Goal: Information Seeking & Learning: Learn about a topic

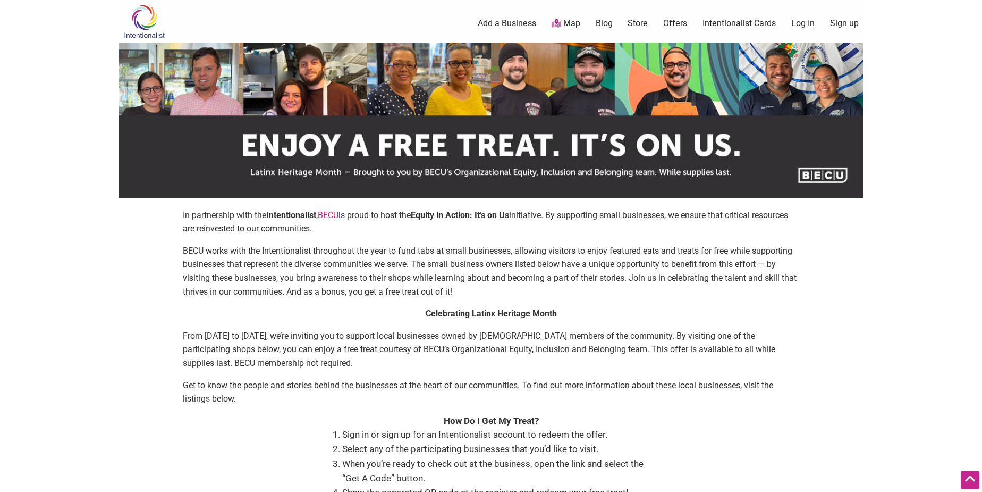
scroll to position [386, 0]
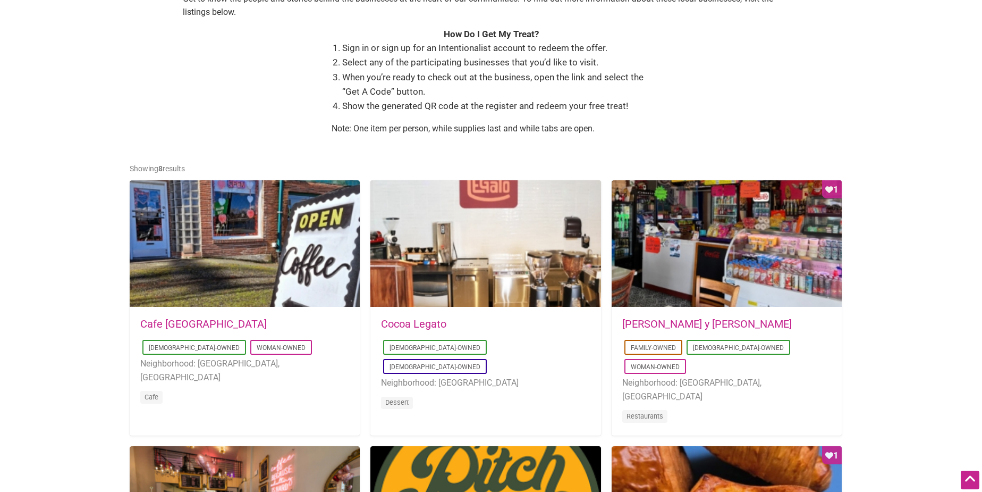
click at [154, 321] on link "Cafe Dulzura" at bounding box center [203, 323] width 126 height 13
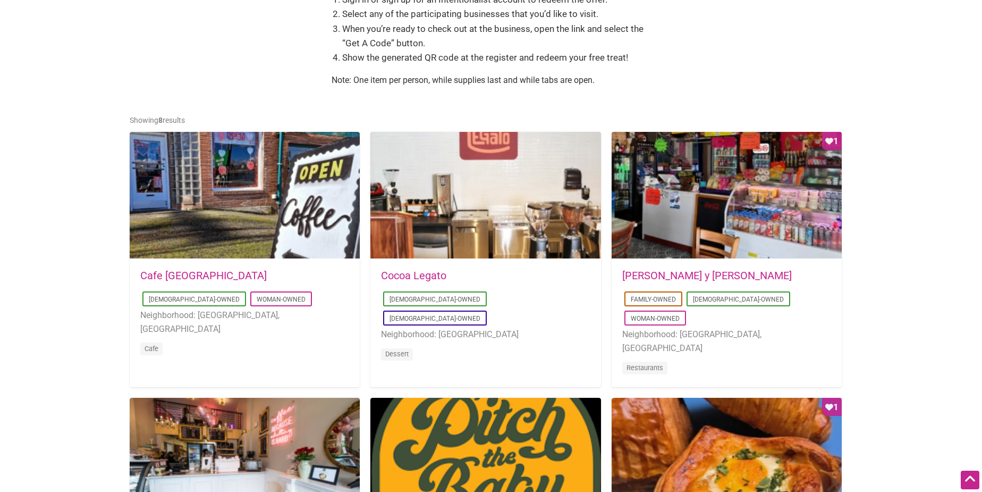
click at [650, 275] on link "Don Gallopinto y Tortas Locas" at bounding box center [707, 275] width 170 height 13
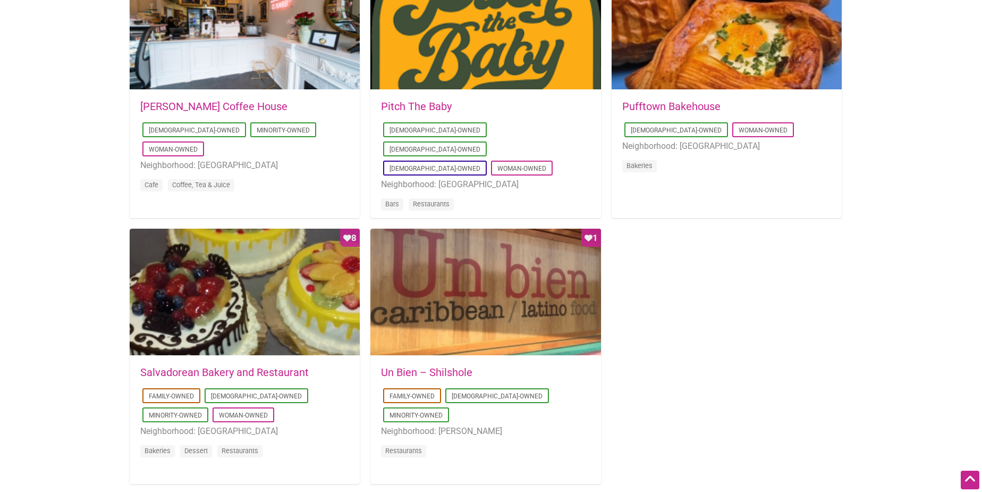
scroll to position [966, 0]
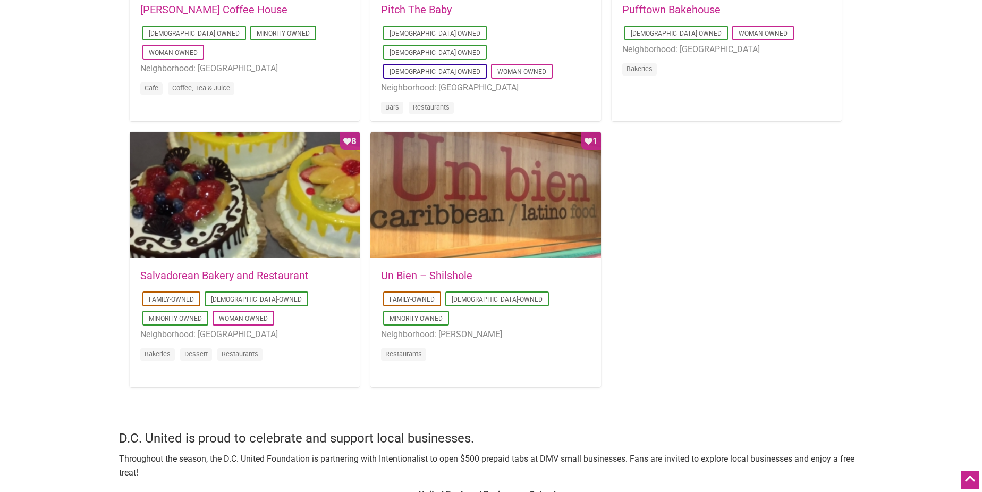
click at [212, 281] on link "Salvadorean Bakery and Restaurant" at bounding box center [224, 275] width 168 height 13
click at [436, 275] on link "Un Bien – Shilshole" at bounding box center [426, 275] width 91 height 13
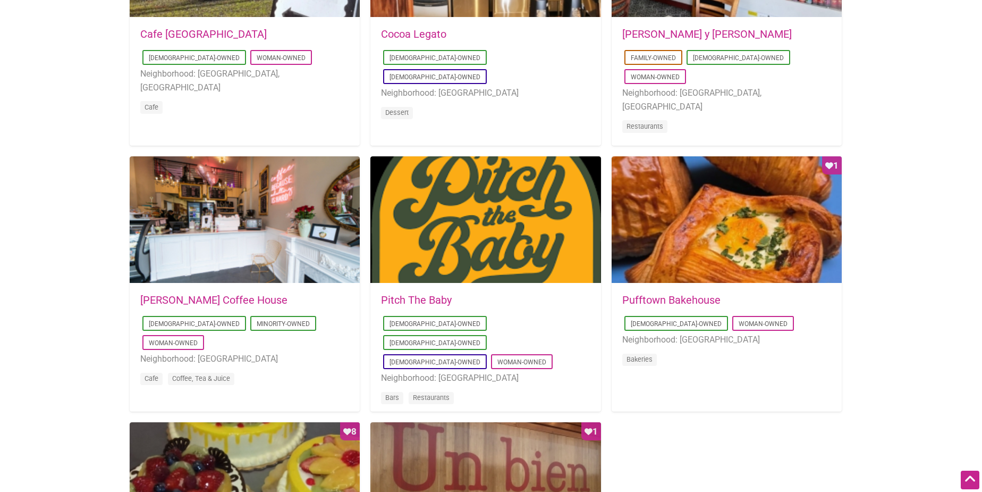
scroll to position [579, 0]
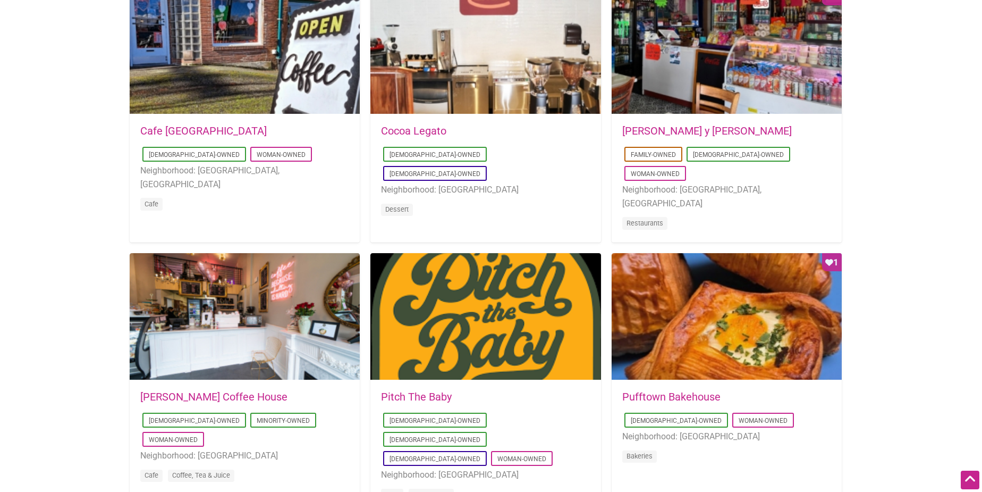
click at [181, 399] on link "[PERSON_NAME] Coffee House" at bounding box center [213, 396] width 147 height 13
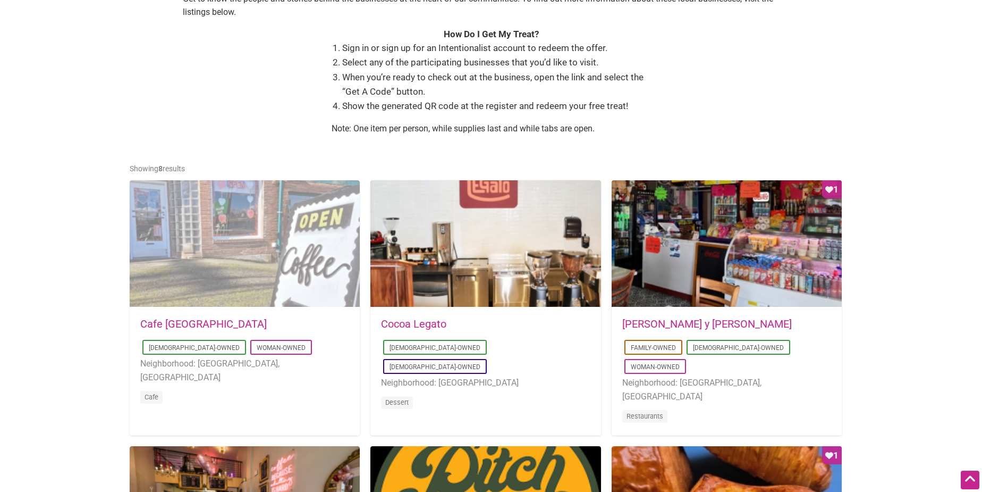
scroll to position [338, 0]
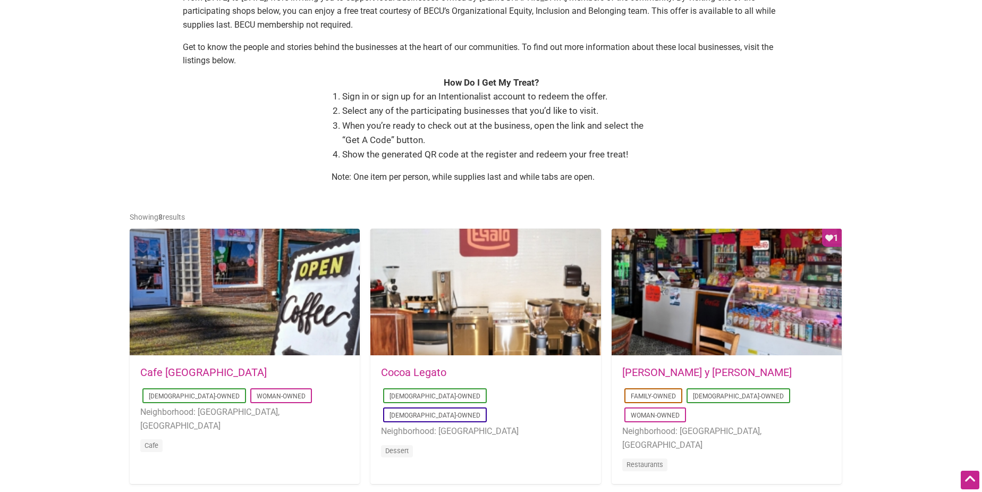
click at [170, 371] on link "Cafe Dulzura" at bounding box center [203, 372] width 126 height 13
click at [419, 368] on link "Cocoa Legato" at bounding box center [413, 372] width 65 height 13
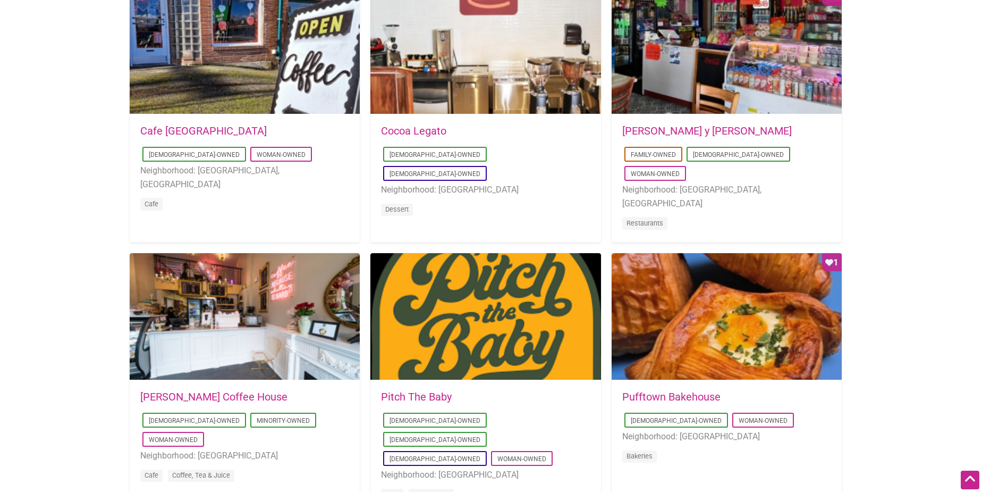
scroll to position [628, 0]
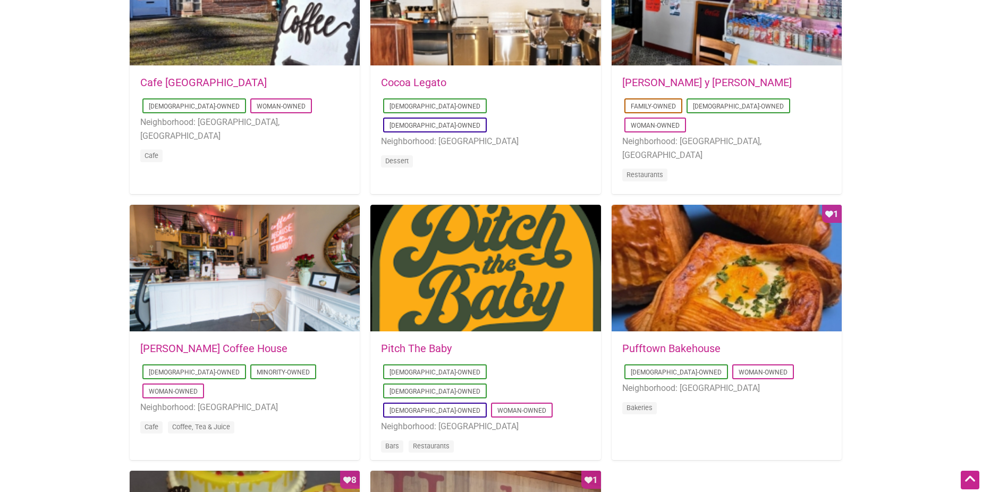
click at [409, 347] on link "Pitch The Baby" at bounding box center [416, 348] width 71 height 13
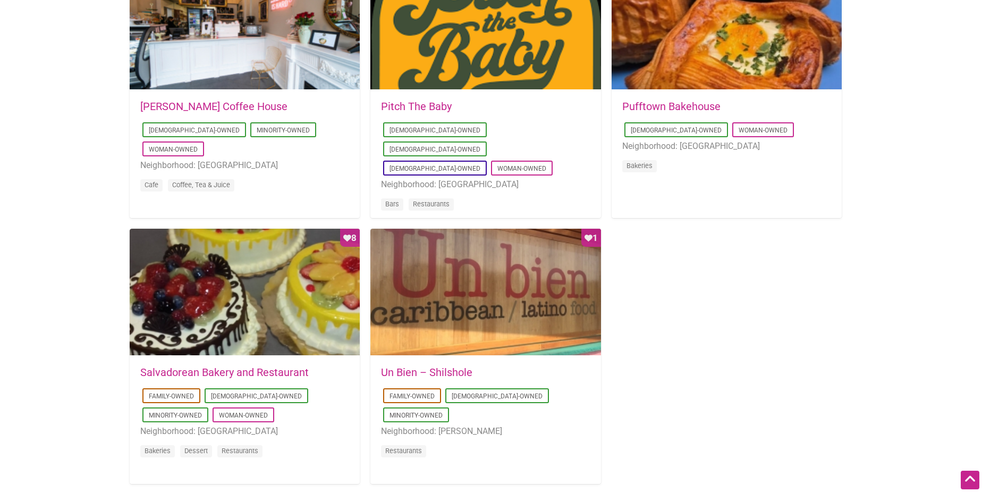
scroll to position [676, 0]
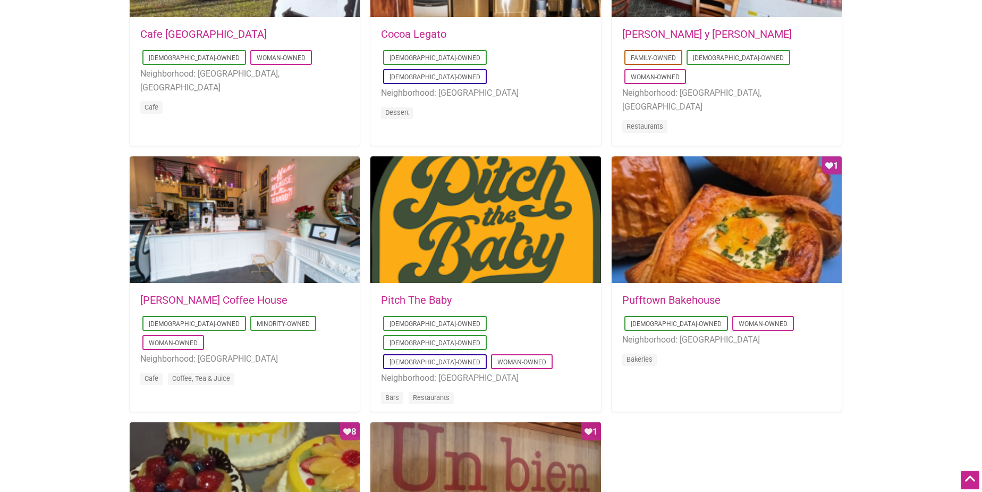
click at [666, 295] on link "Pufftown Bakehouse" at bounding box center [671, 299] width 98 height 13
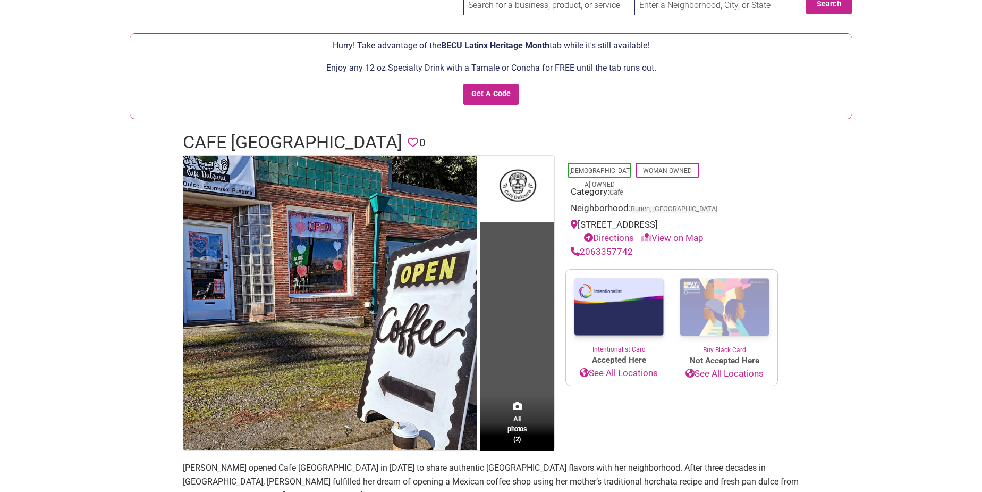
scroll to position [96, 0]
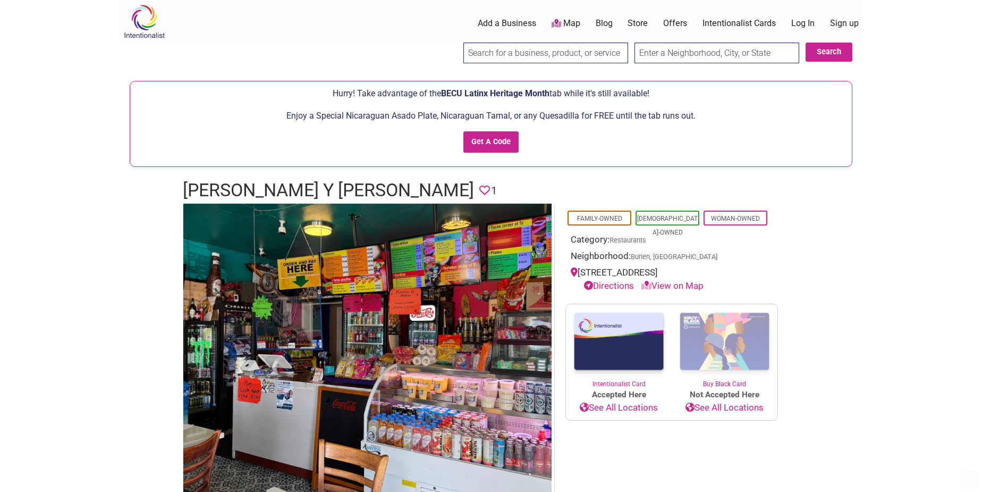
scroll to position [193, 0]
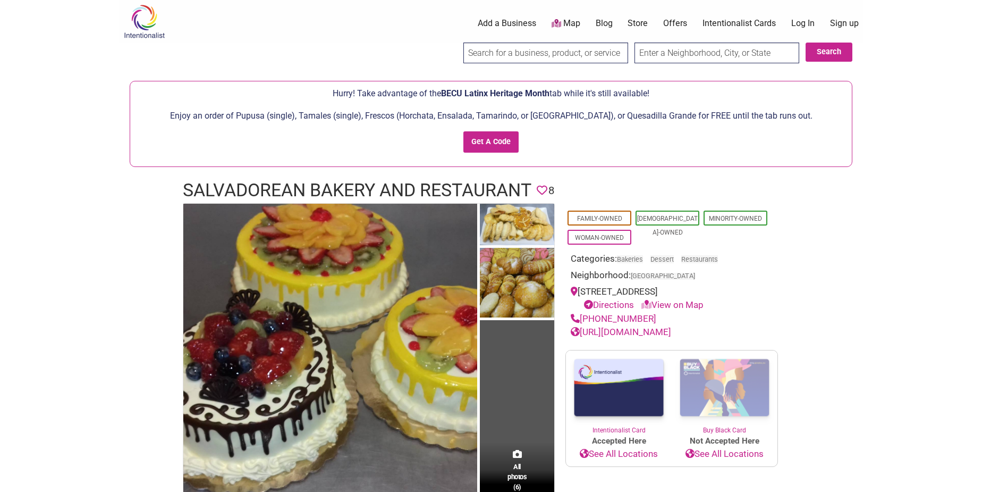
scroll to position [48, 0]
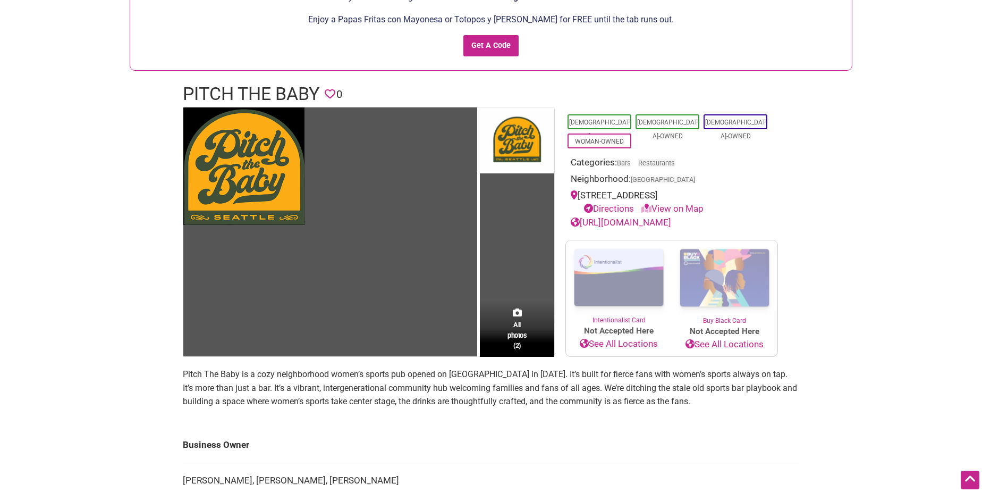
scroll to position [48, 0]
